Goal: Transaction & Acquisition: Purchase product/service

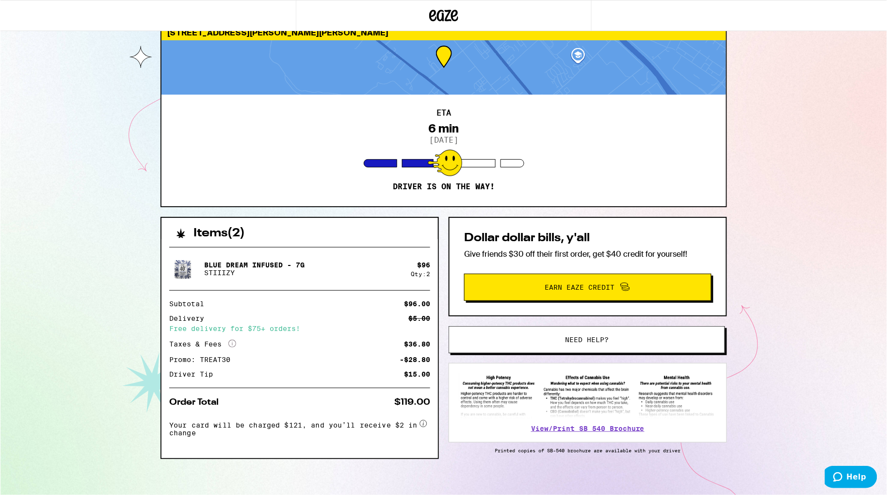
scroll to position [35, 0]
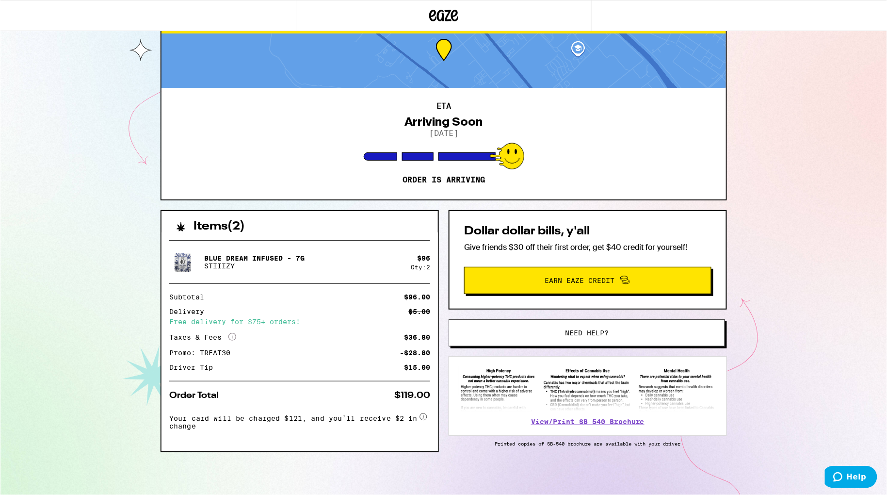
click at [581, 330] on span "Need help?" at bounding box center [586, 332] width 44 height 7
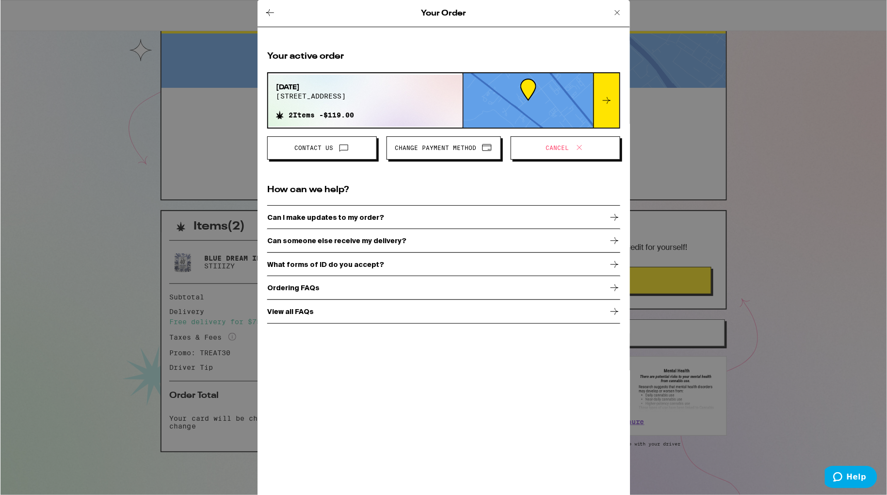
click at [451, 148] on span "Change Payment Method" at bounding box center [434, 148] width 81 height 6
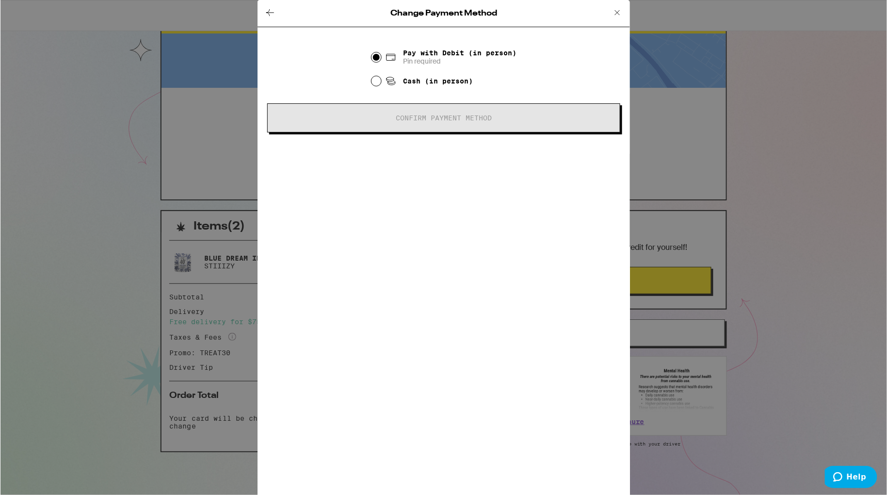
click at [375, 84] on input "Cash (in person)" at bounding box center [376, 81] width 10 height 10
radio input "true"
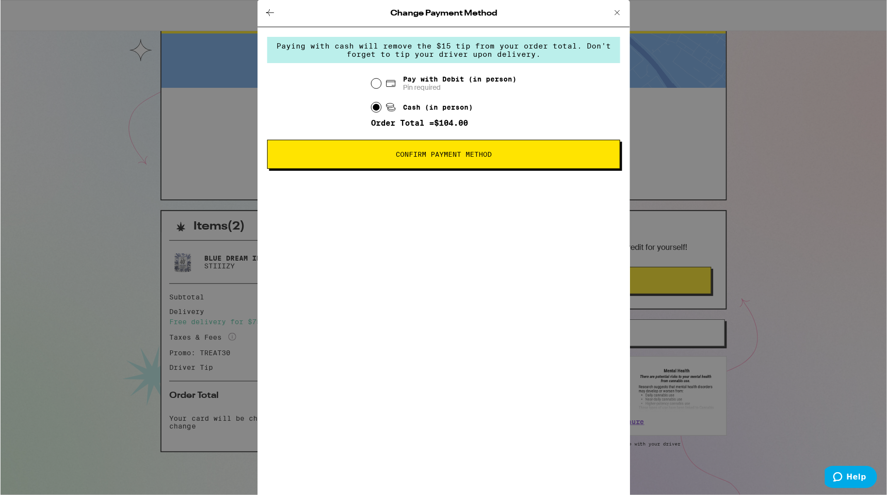
click at [436, 158] on span "Confirm Payment Method" at bounding box center [443, 154] width 96 height 7
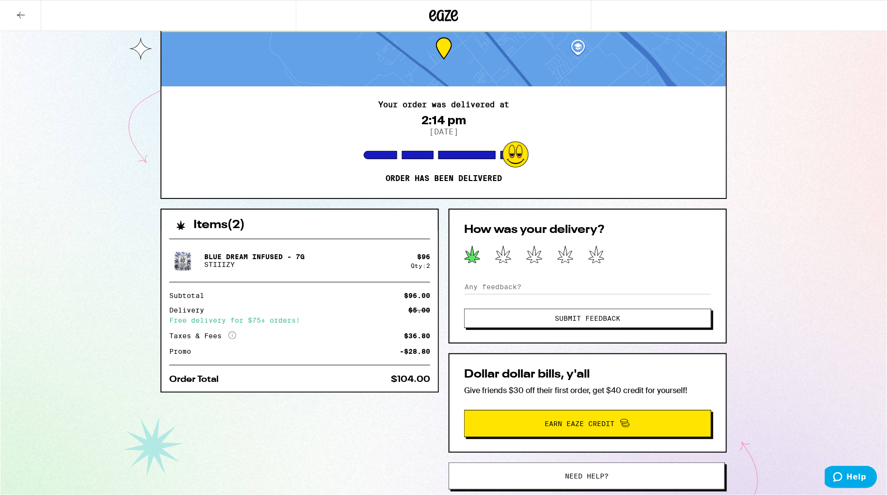
click at [473, 253] on icon at bounding box center [472, 254] width 16 height 17
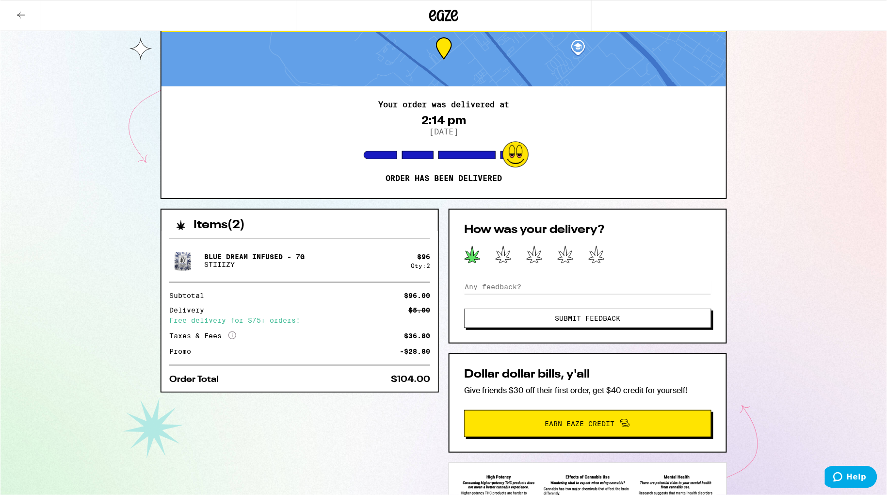
click at [563, 317] on span "Submit Feedback" at bounding box center [587, 318] width 65 height 7
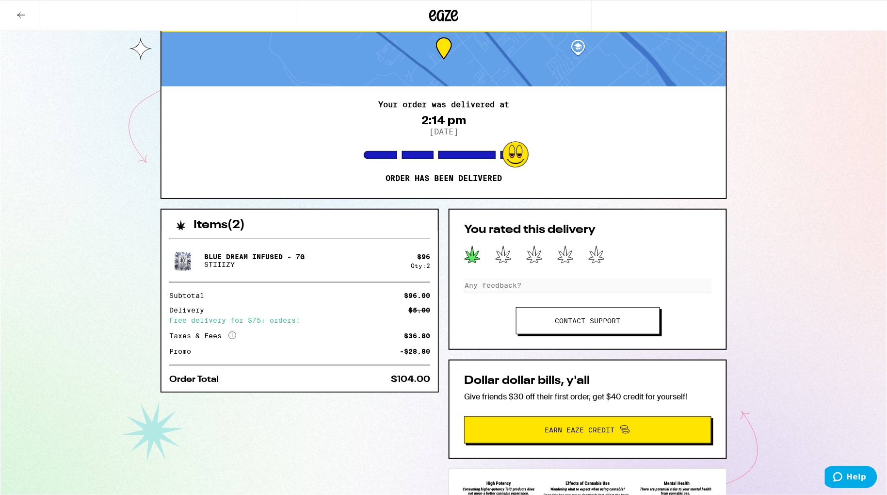
click at [607, 326] on link "Contact support" at bounding box center [587, 320] width 144 height 27
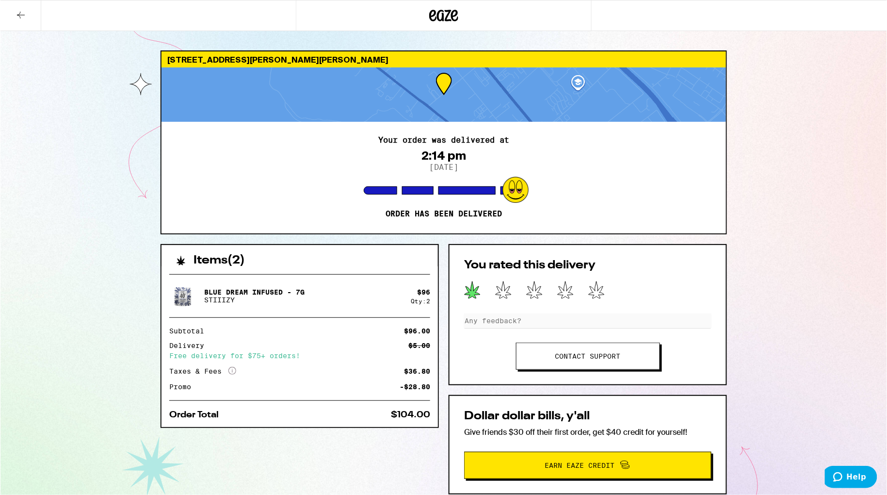
click at [20, 16] on icon at bounding box center [21, 15] width 12 height 12
